Goal: Find specific page/section

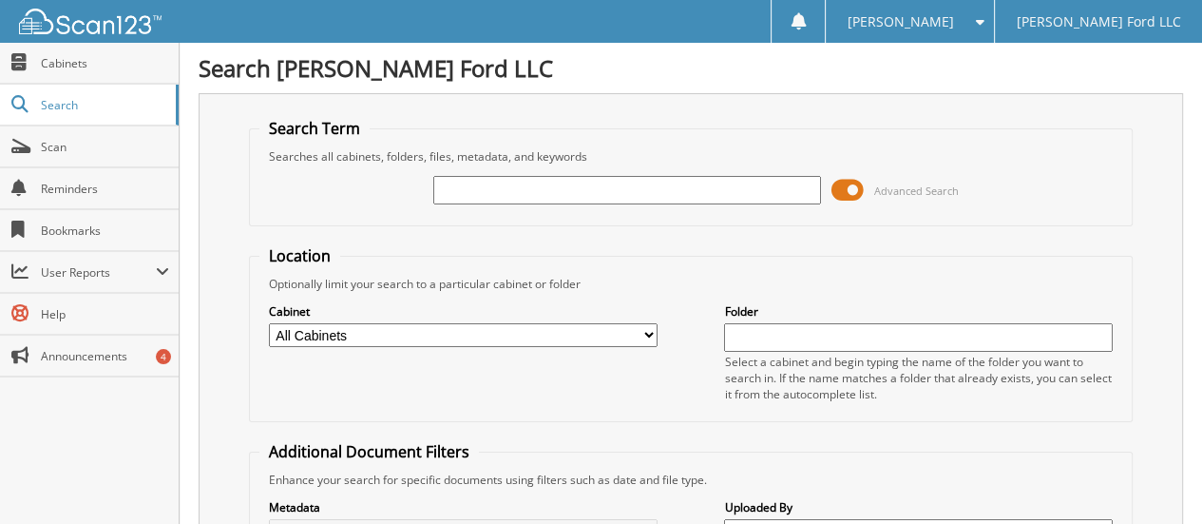
click at [487, 183] on input "text" at bounding box center [627, 190] width 389 height 29
type input "[PERSON_NAME]"
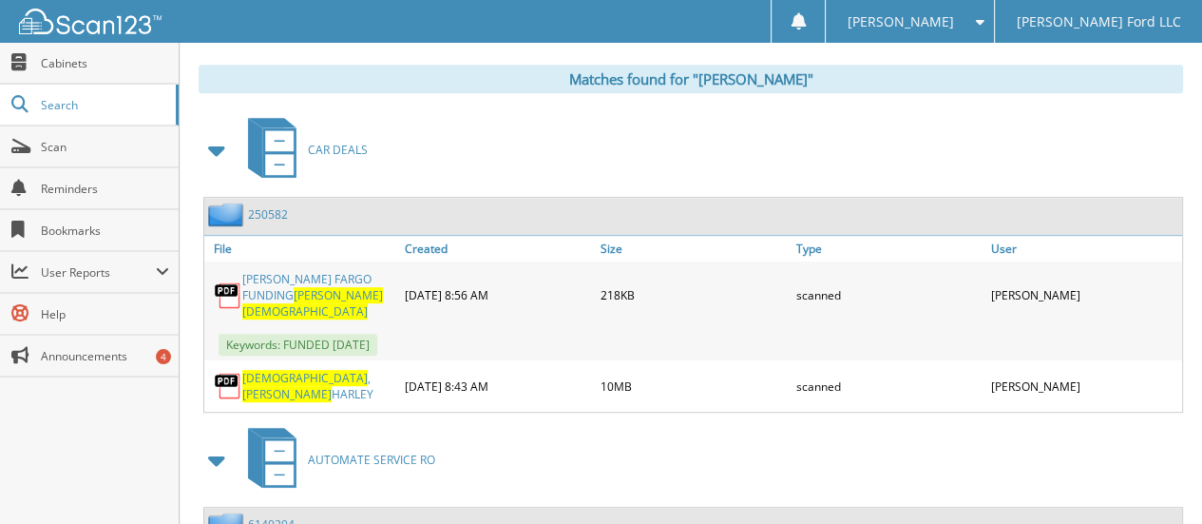
scroll to position [856, 0]
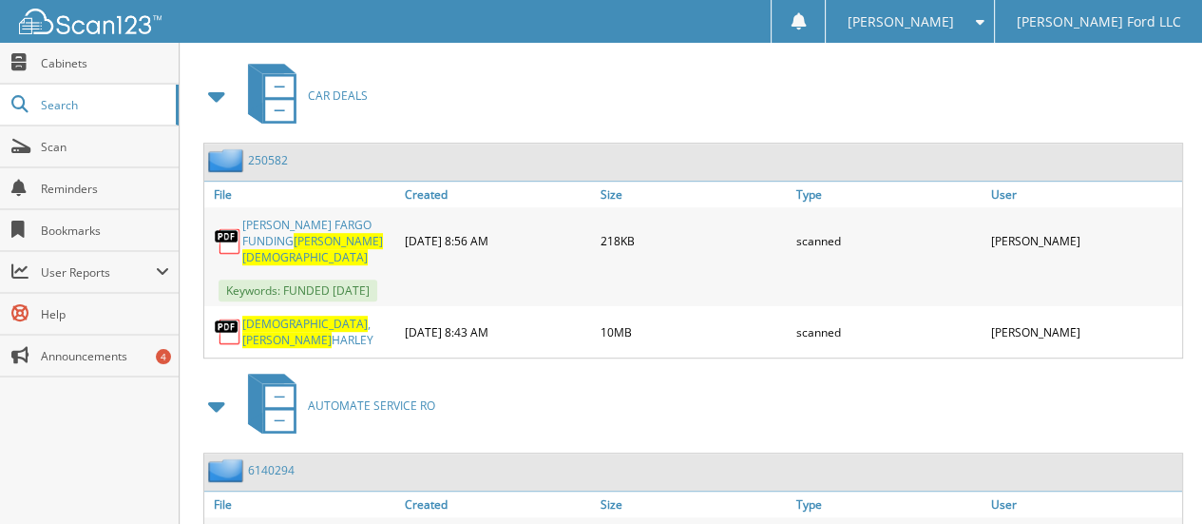
click at [327, 316] on link "GOTT , GEORGE HARLEY" at bounding box center [318, 332] width 153 height 32
click at [52, 63] on span "Cabinets" at bounding box center [105, 63] width 128 height 16
